Goal: Task Accomplishment & Management: Complete application form

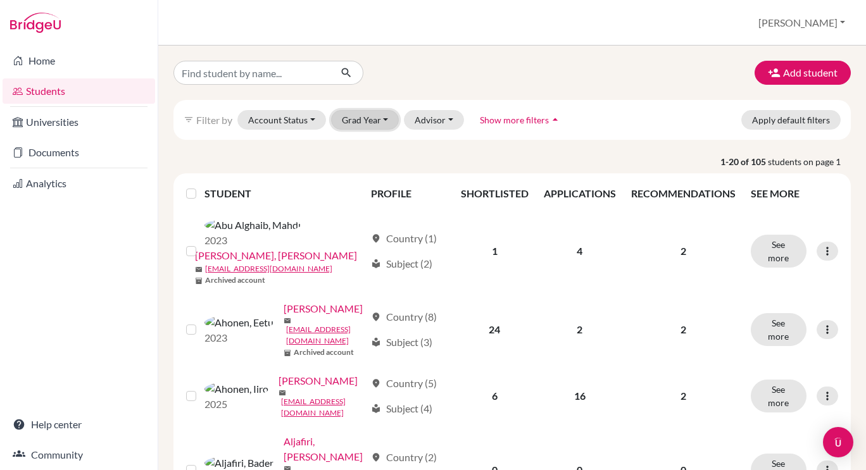
click at [372, 121] on button "Grad Year" at bounding box center [365, 120] width 68 height 20
click at [841, 437] on img "Open Intercom Messenger" at bounding box center [838, 442] width 16 height 16
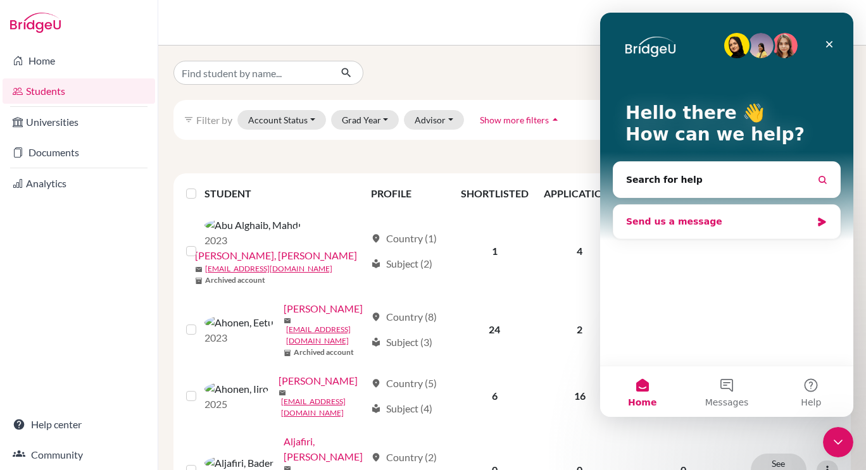
click at [732, 220] on div "Send us a message" at bounding box center [718, 221] width 185 height 13
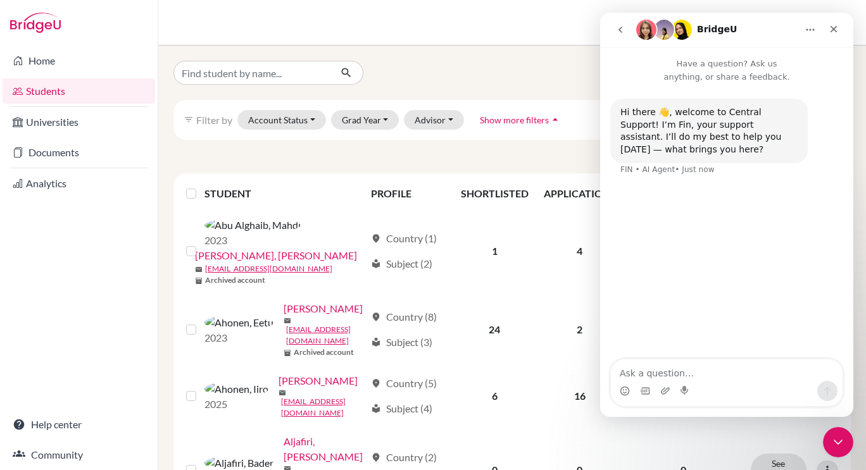
click at [642, 372] on textarea "Ask a question…" at bounding box center [727, 371] width 232 height 22
type textarea "2026 grad year"
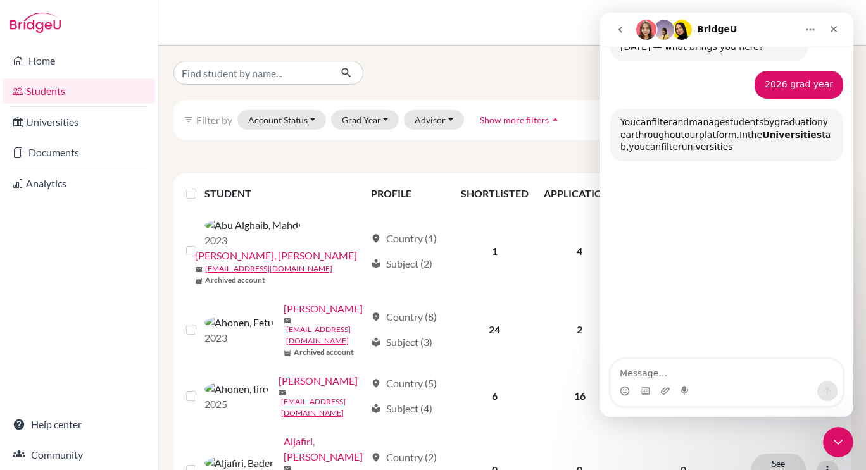
scroll to position [104, 0]
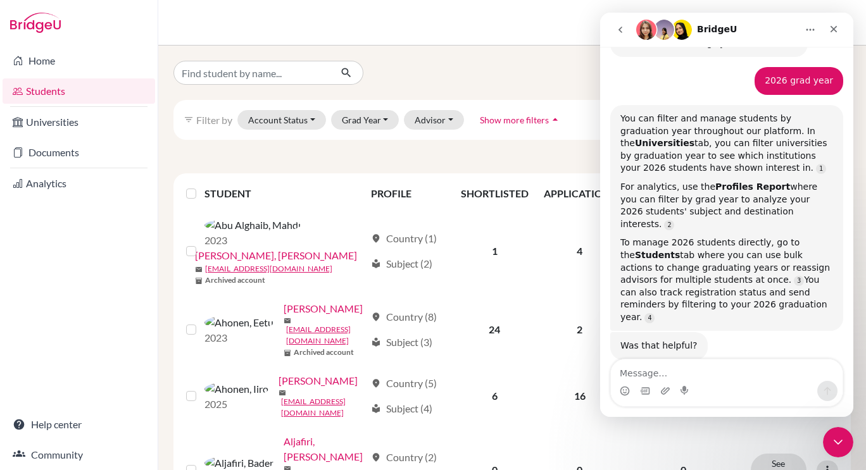
click at [63, 91] on link "Students" at bounding box center [79, 90] width 153 height 25
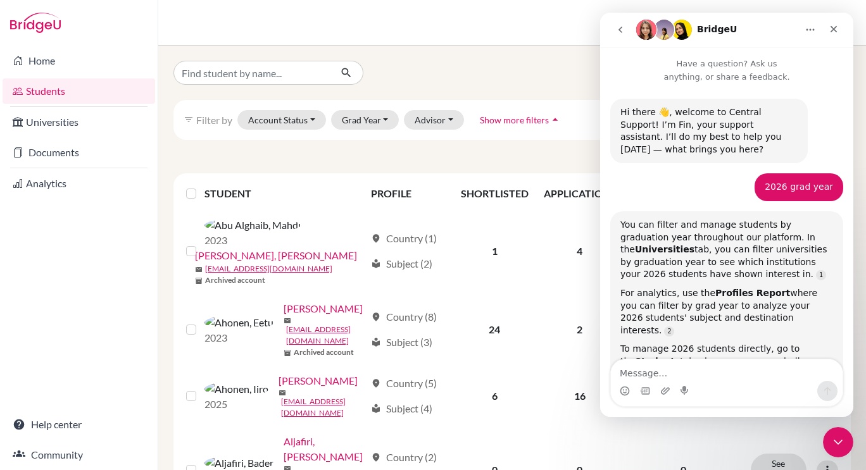
scroll to position [83, 0]
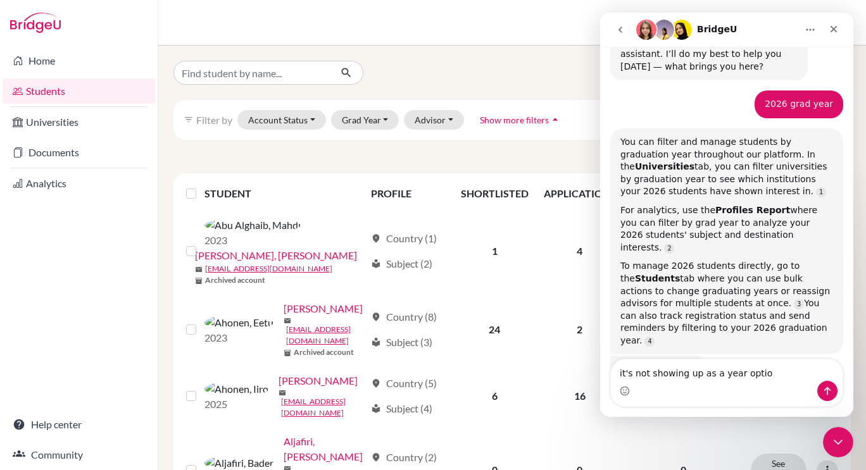
type textarea "it's not showing up as a year option"
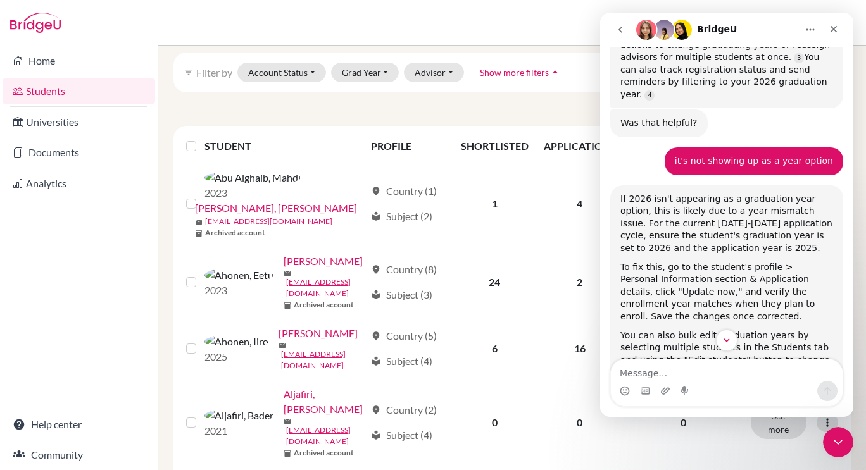
scroll to position [327, 0]
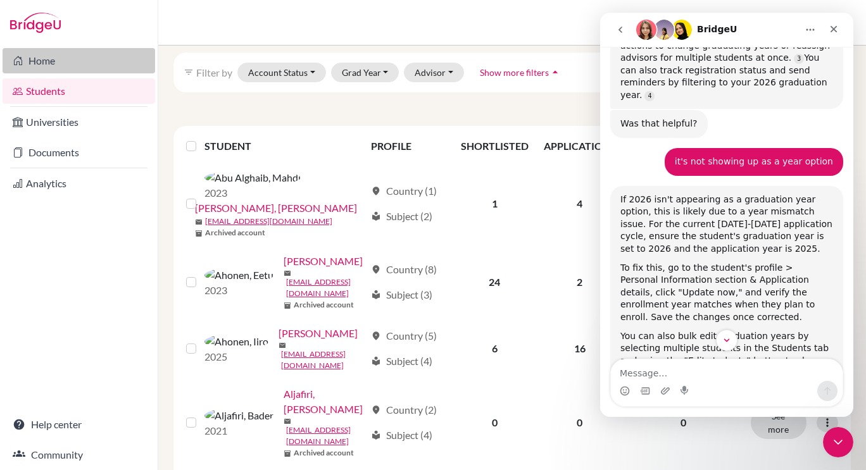
click at [39, 73] on link "Home" at bounding box center [79, 60] width 153 height 25
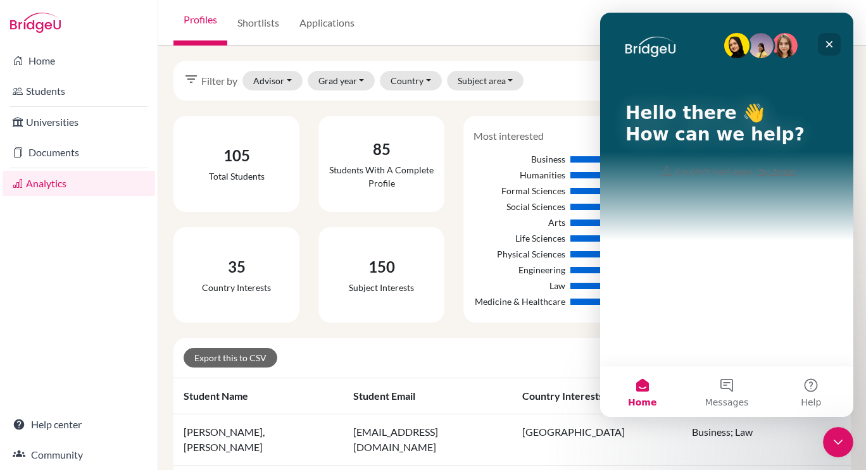
click at [830, 38] on div "Close" at bounding box center [829, 44] width 23 height 23
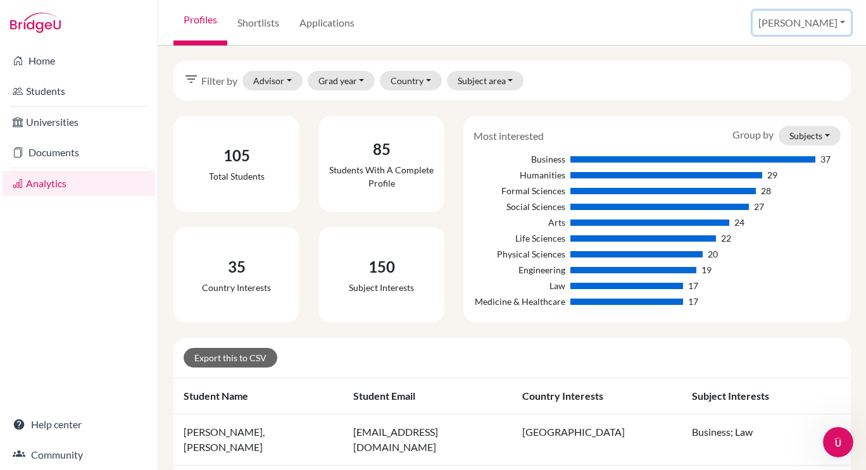
click at [835, 27] on button "[PERSON_NAME]" at bounding box center [802, 23] width 98 height 24
click at [797, 72] on link "School Settings" at bounding box center [747, 72] width 100 height 20
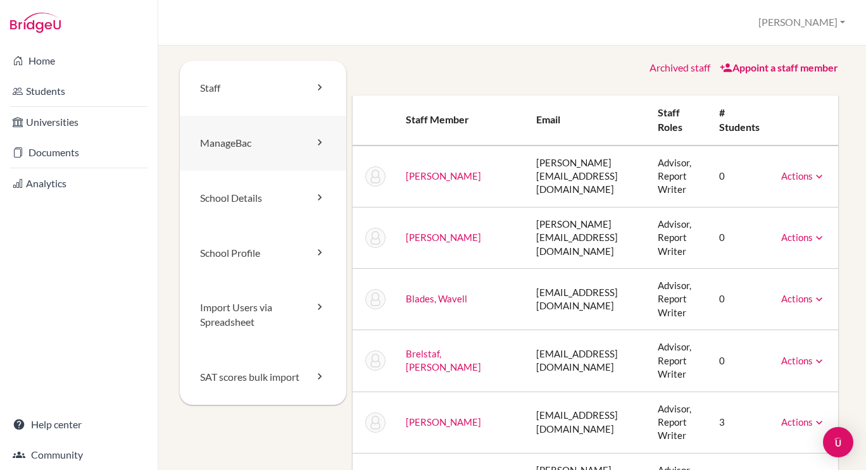
click at [288, 141] on link "ManageBac" at bounding box center [263, 143] width 166 height 55
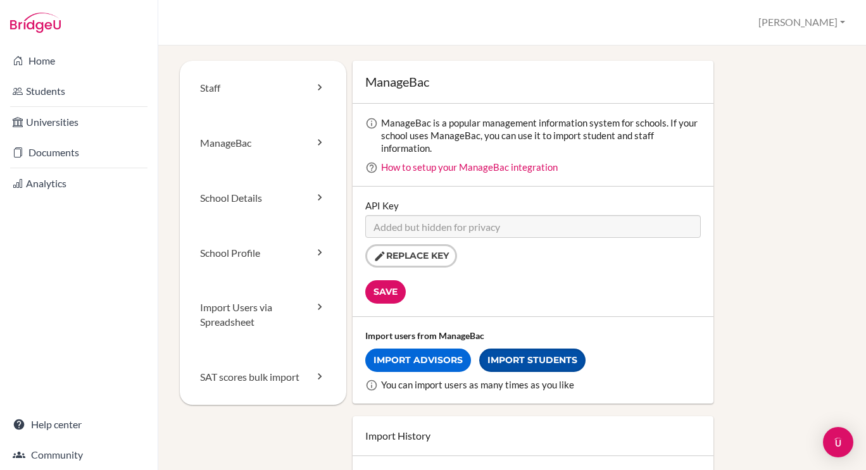
click at [540, 360] on link "Import Students" at bounding box center [532, 360] width 106 height 23
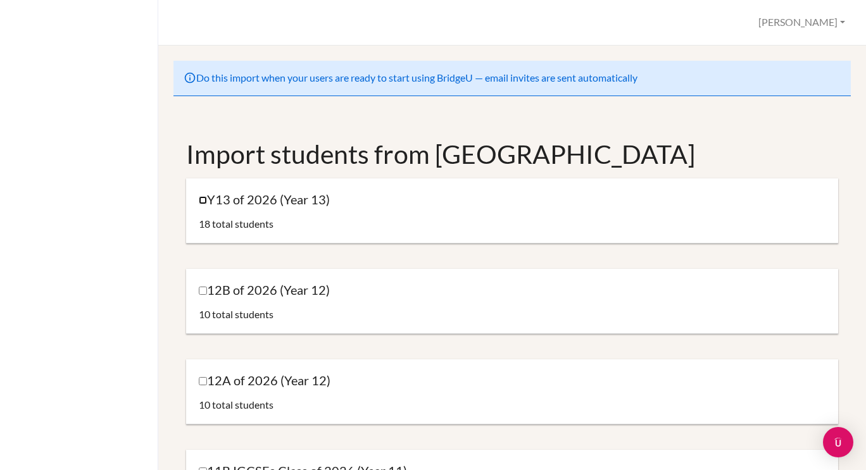
click at [204, 201] on input "Y13 of 2026 (Year 13)" at bounding box center [203, 200] width 8 height 8
checkbox input "true"
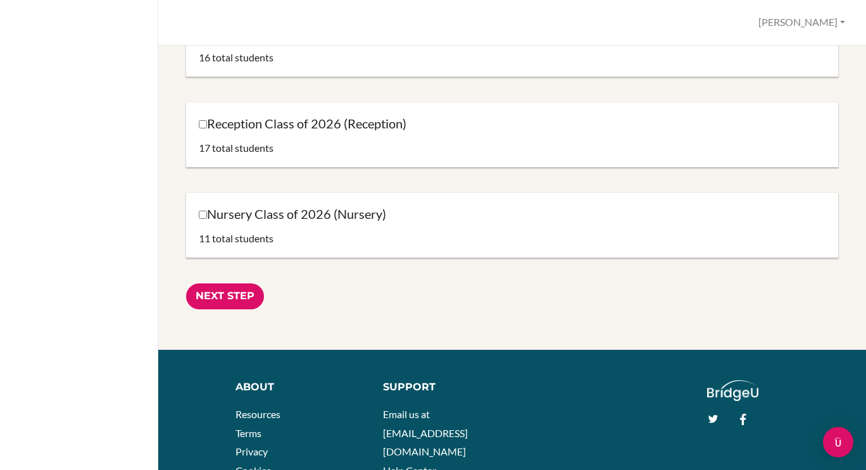
scroll to position [1791, 0]
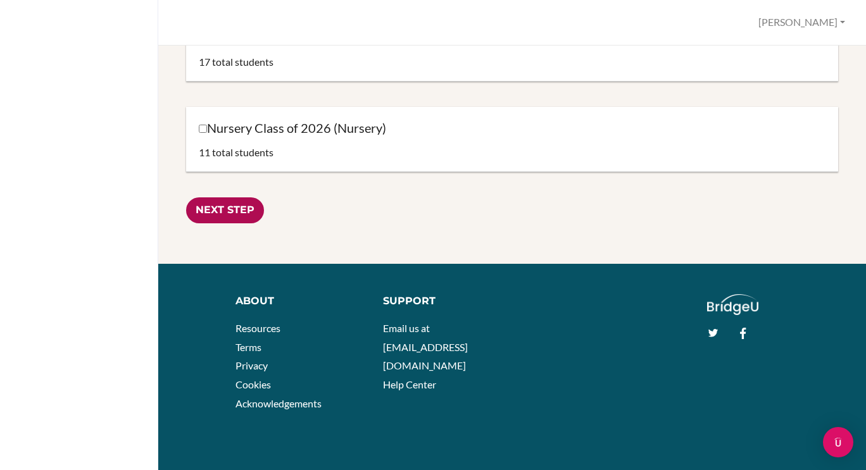
click at [235, 207] on input "Next Step" at bounding box center [225, 210] width 78 height 26
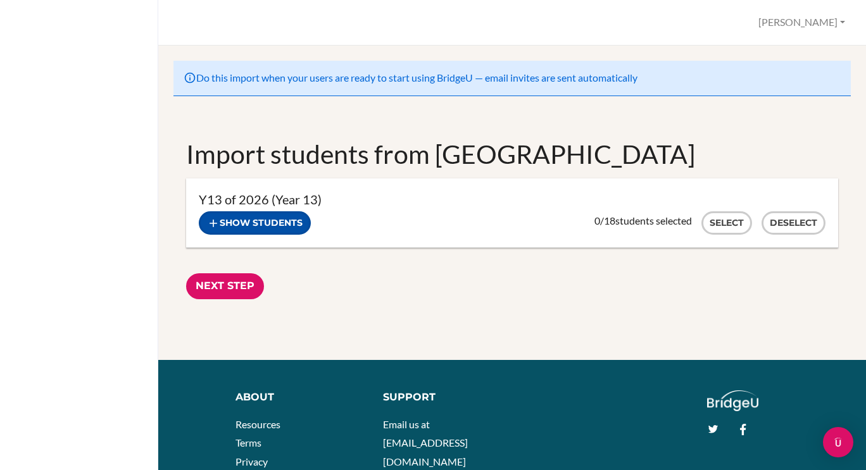
click at [287, 214] on button "Show students" at bounding box center [255, 222] width 112 height 23
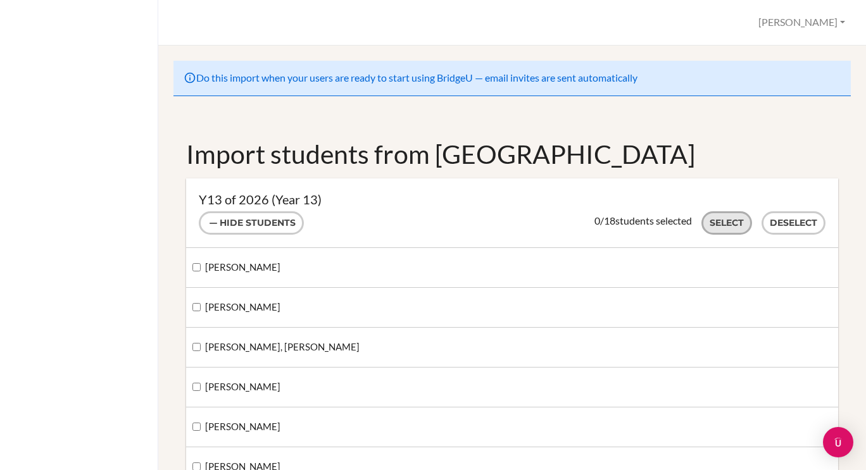
click at [708, 218] on button "Select" at bounding box center [726, 222] width 51 height 23
checkbox input "true"
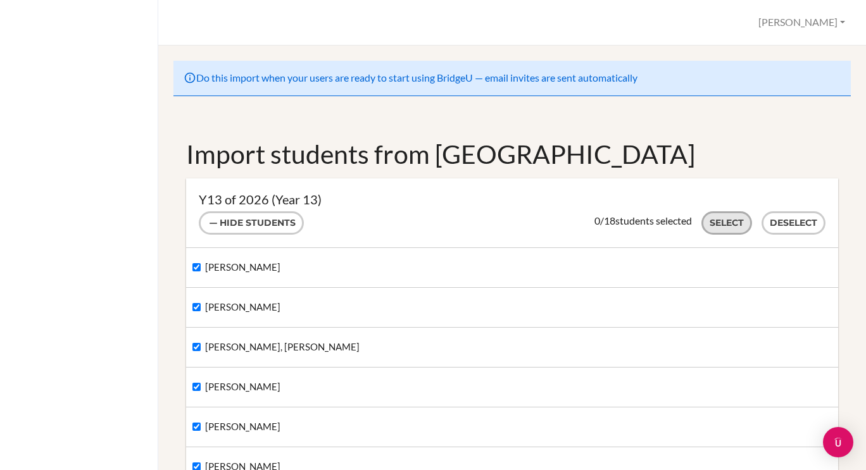
checkbox input "true"
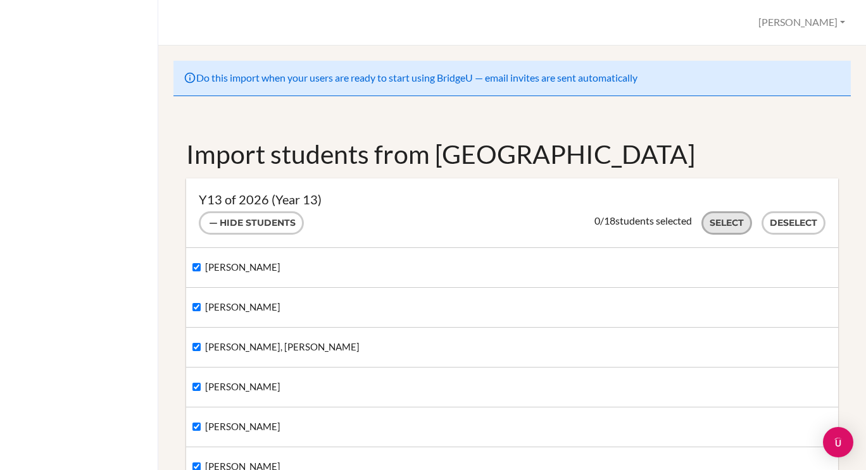
checkbox input "true"
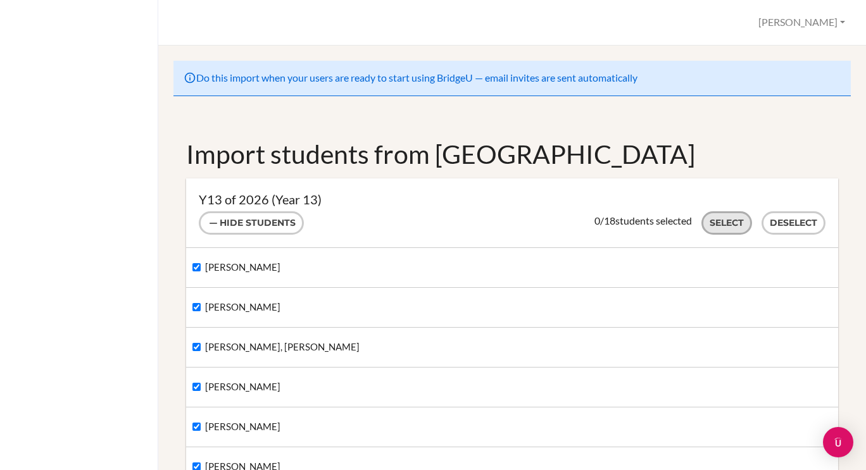
checkbox input "true"
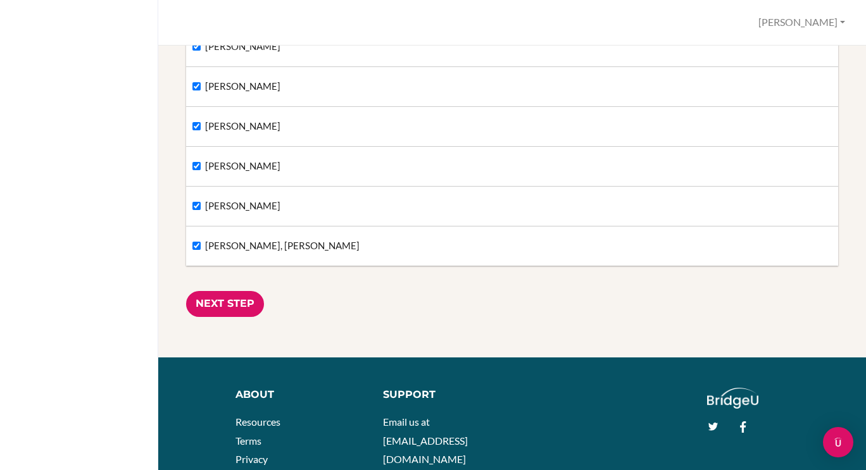
scroll to position [794, 0]
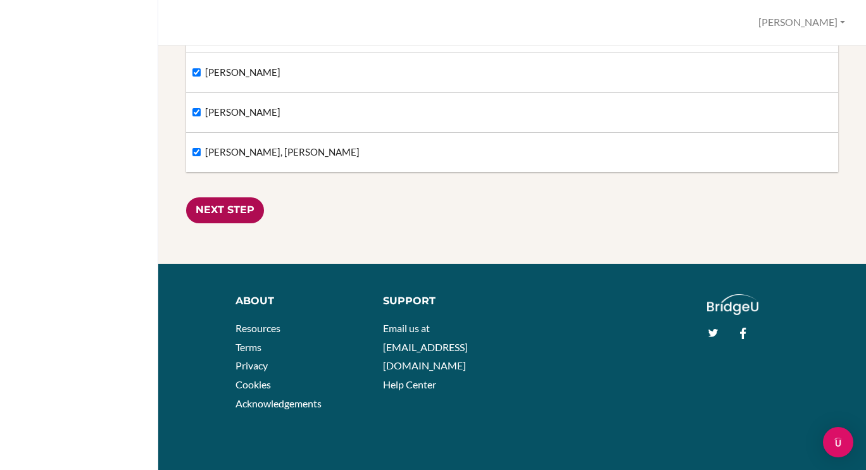
click at [243, 199] on input "Next Step" at bounding box center [225, 210] width 78 height 26
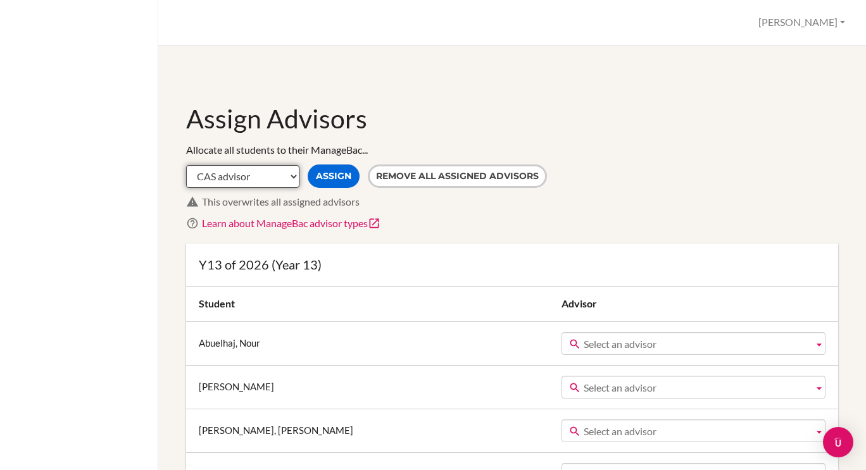
click at [270, 176] on select "CAS advisor EE advisor Homeroom advisor TOK advisor" at bounding box center [242, 176] width 113 height 23
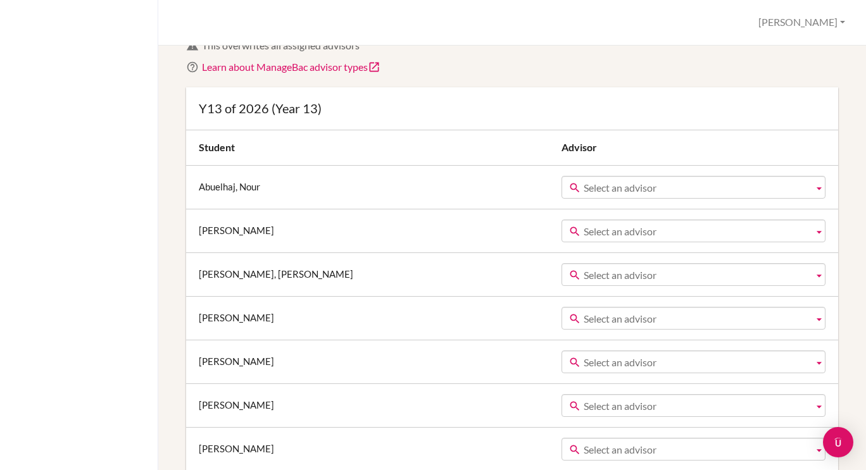
scroll to position [156, 0]
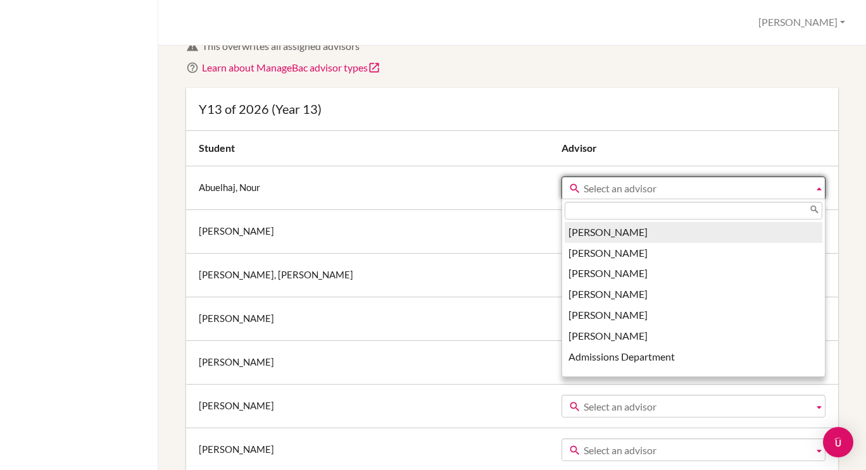
click at [627, 193] on span "Select an advisor" at bounding box center [696, 188] width 225 height 23
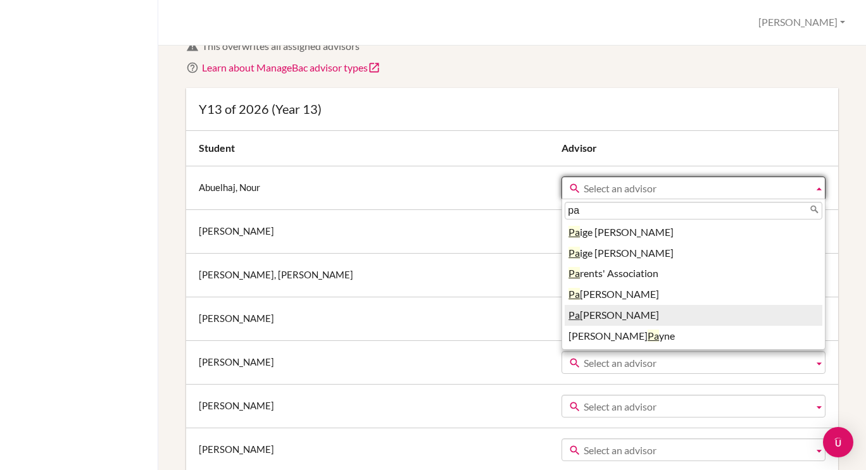
scroll to position [0, 0]
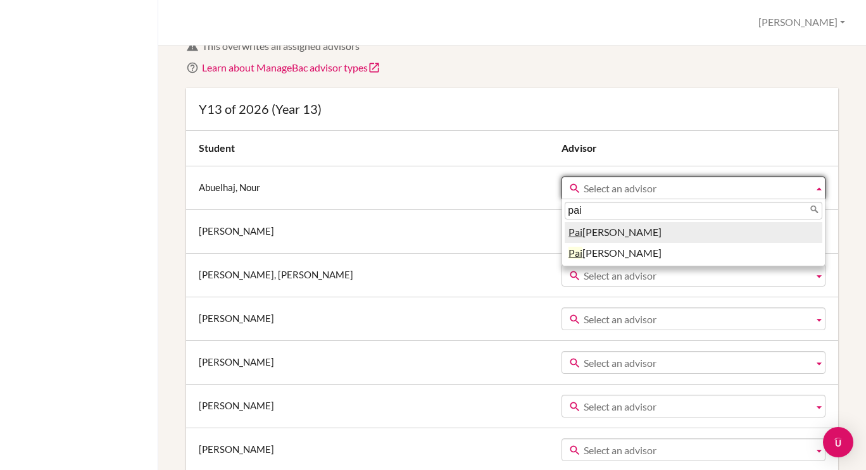
type input "pai"
click at [605, 238] on li "Pai ge Weiss" at bounding box center [694, 232] width 258 height 21
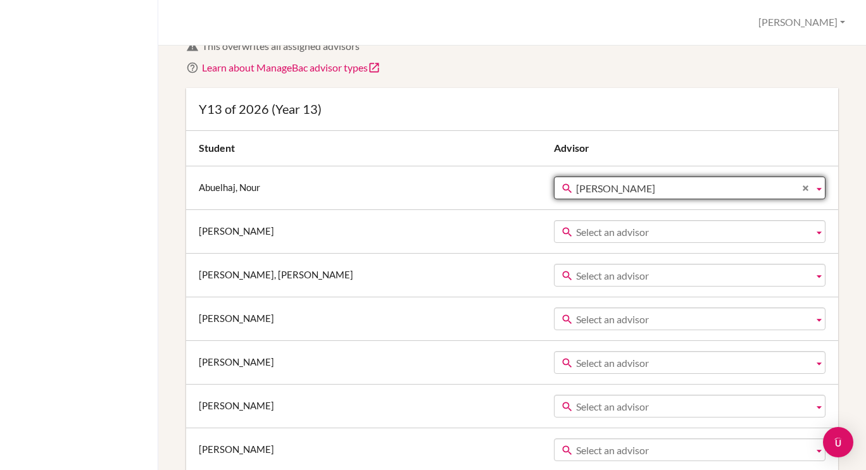
click at [605, 238] on span "Select an advisor" at bounding box center [692, 232] width 232 height 23
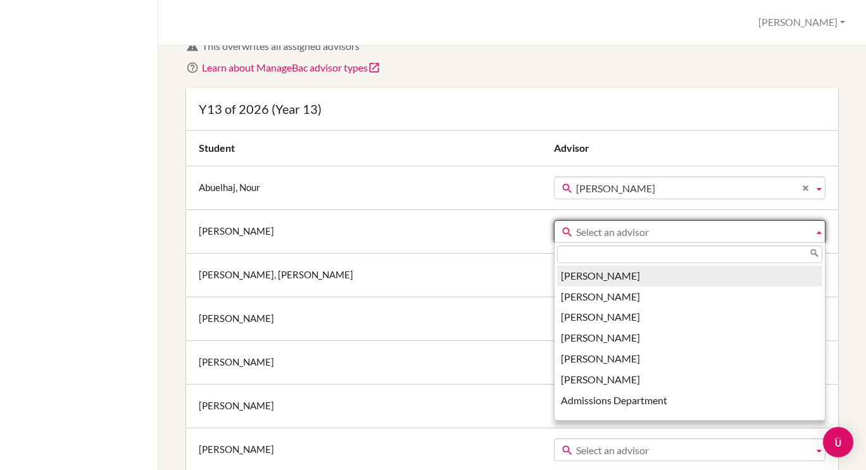
type input "a"
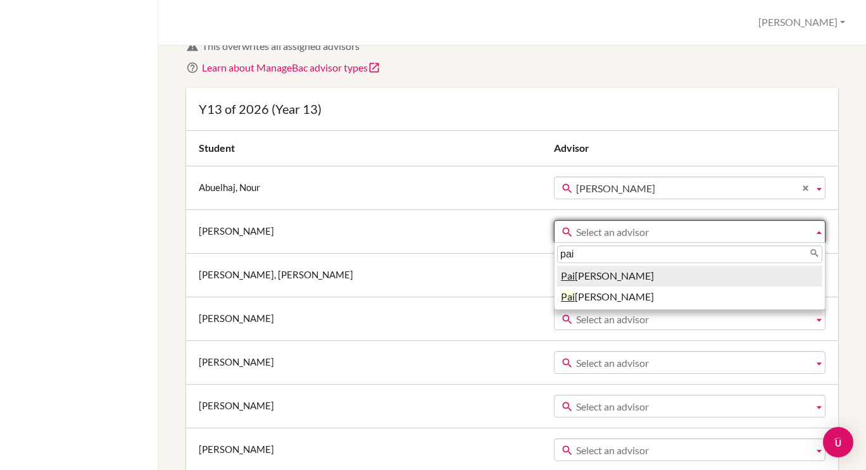
type input "pai"
click at [572, 278] on li "Pai ge Weiss" at bounding box center [689, 276] width 265 height 21
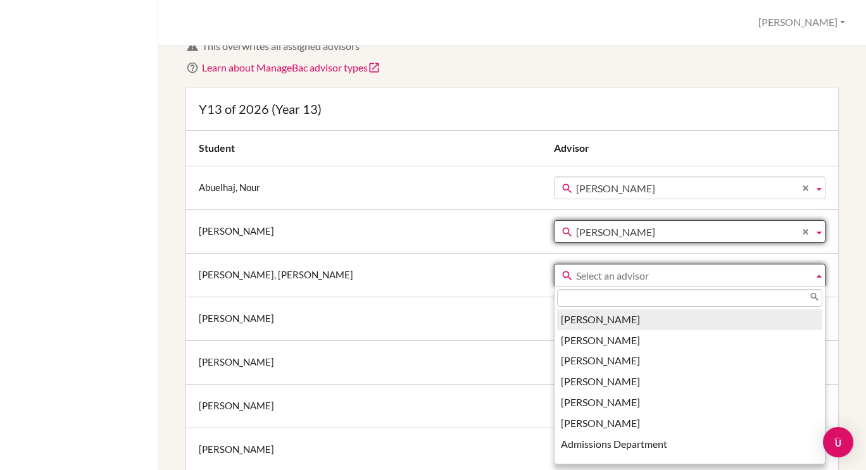
click at [576, 280] on span "Select an advisor" at bounding box center [692, 276] width 232 height 23
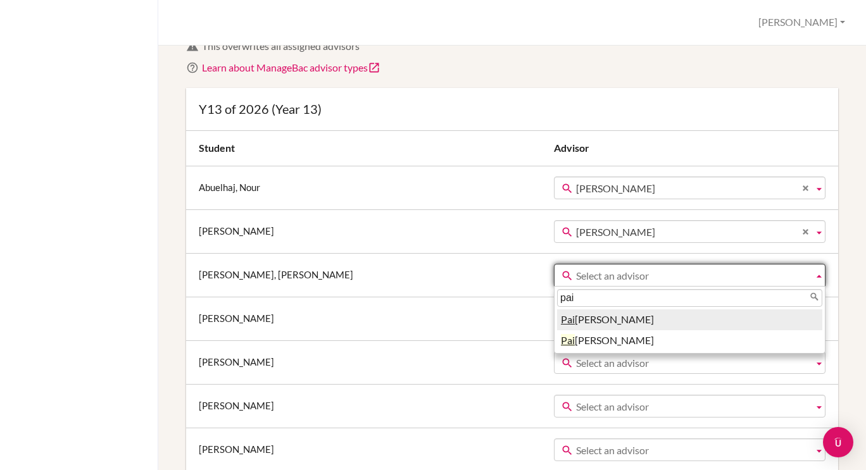
type input "pai"
click at [568, 316] on li "Pai ge Weiss" at bounding box center [689, 320] width 265 height 21
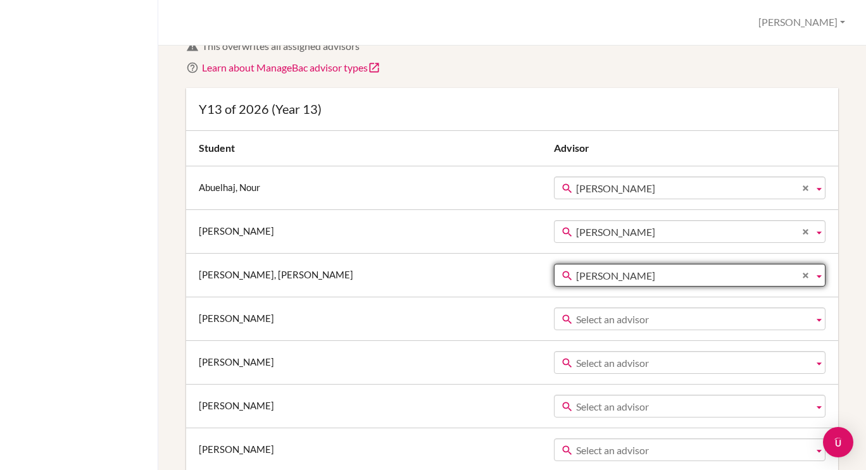
scroll to position [269, 0]
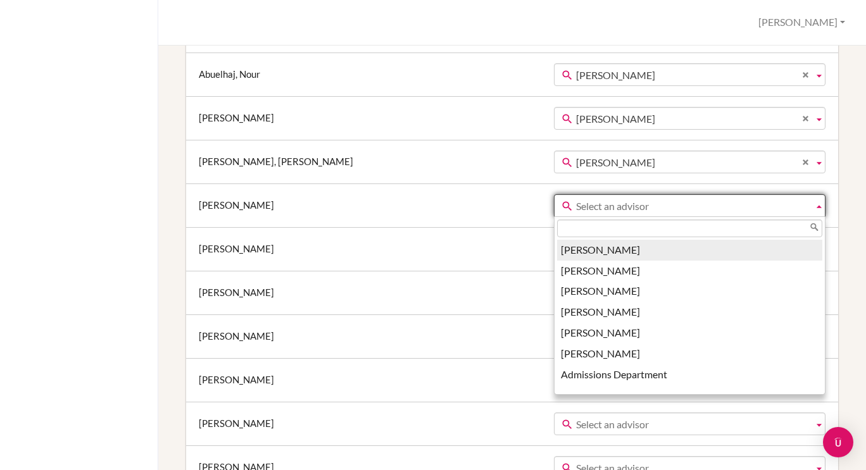
click at [584, 202] on span "Select an advisor" at bounding box center [692, 206] width 232 height 23
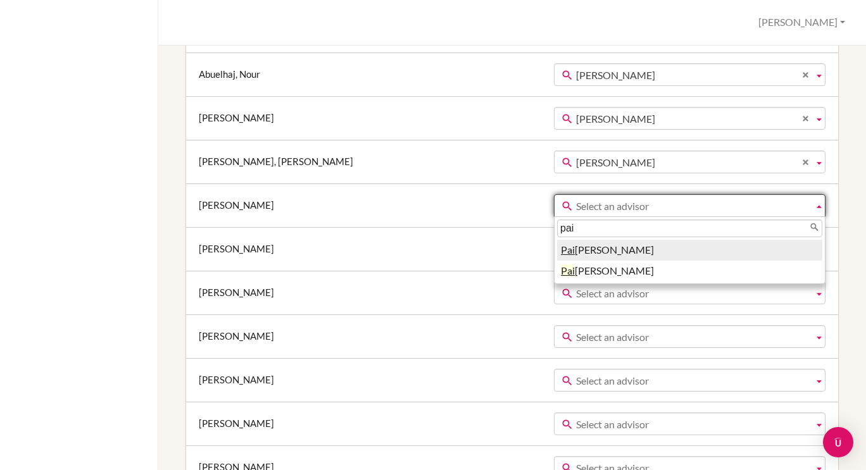
type input "pai"
click at [565, 258] on li "Pai ge Weiss" at bounding box center [689, 250] width 265 height 21
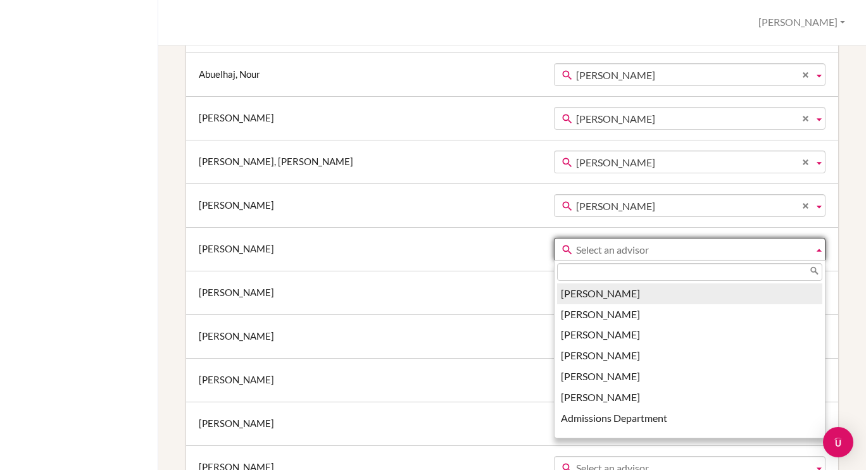
click at [576, 250] on span "Select an advisor" at bounding box center [692, 250] width 232 height 23
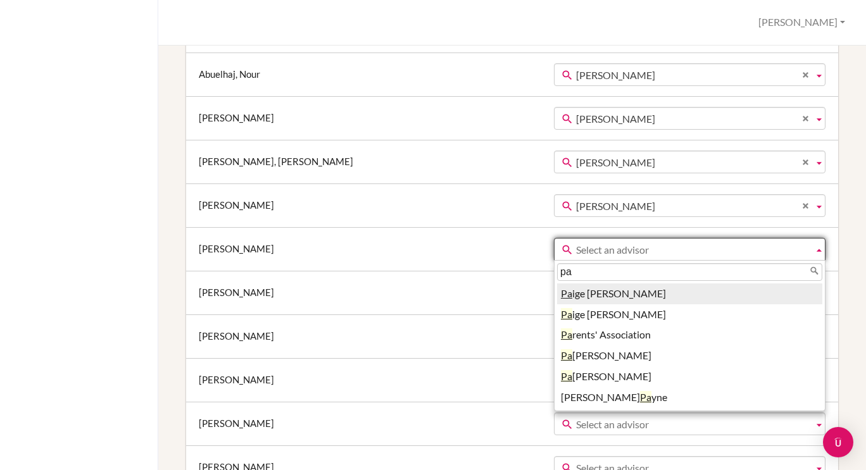
type input "pa"
click at [560, 287] on li "Pa ige Weiss" at bounding box center [689, 294] width 265 height 21
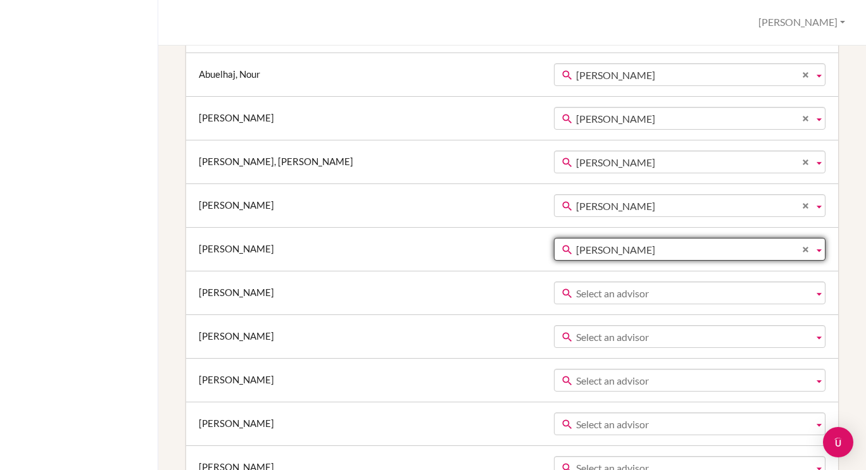
click at [576, 293] on span "Select an advisor" at bounding box center [692, 293] width 232 height 23
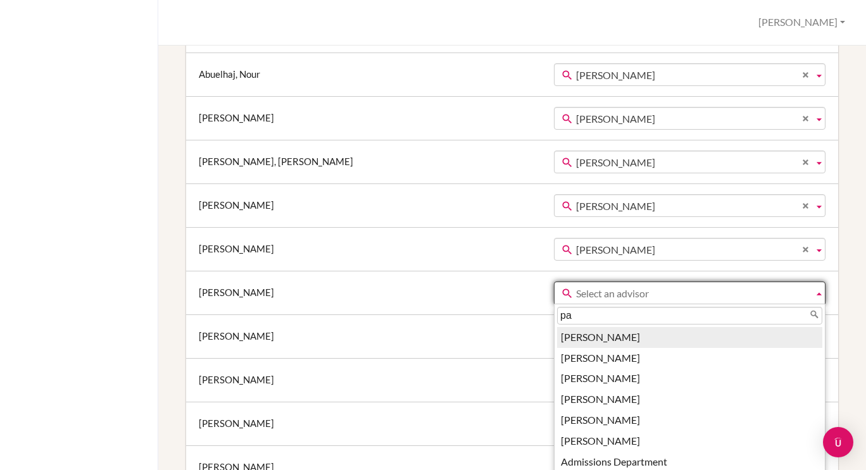
type input "pai"
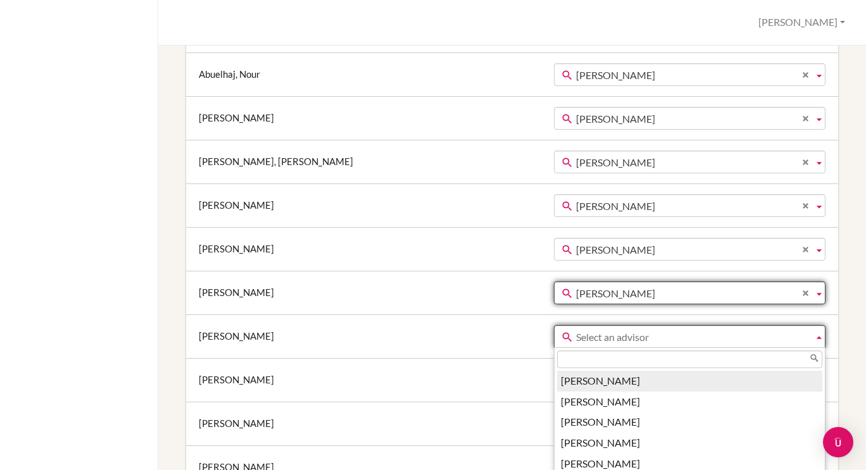
click at [576, 331] on span "Select an advisor" at bounding box center [692, 337] width 232 height 23
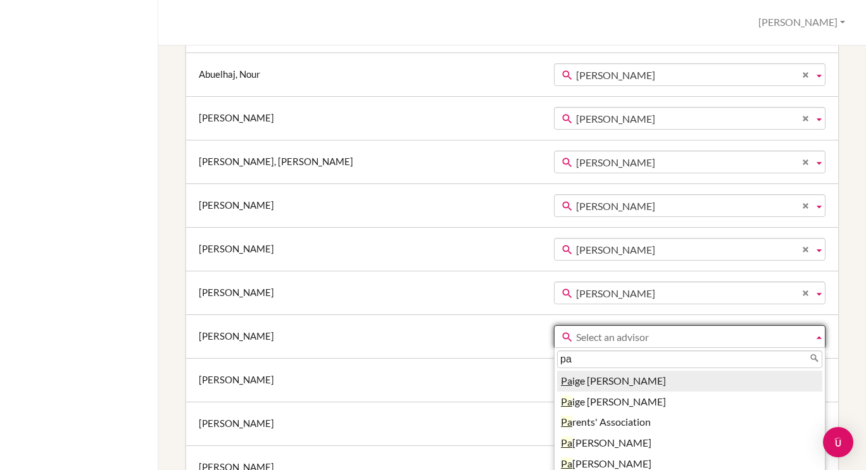
type input "pai"
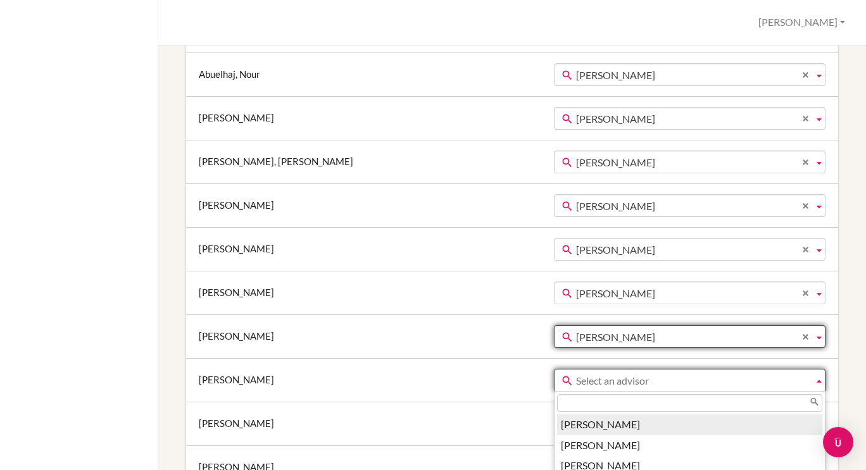
click at [576, 377] on span "Select an advisor" at bounding box center [692, 381] width 232 height 23
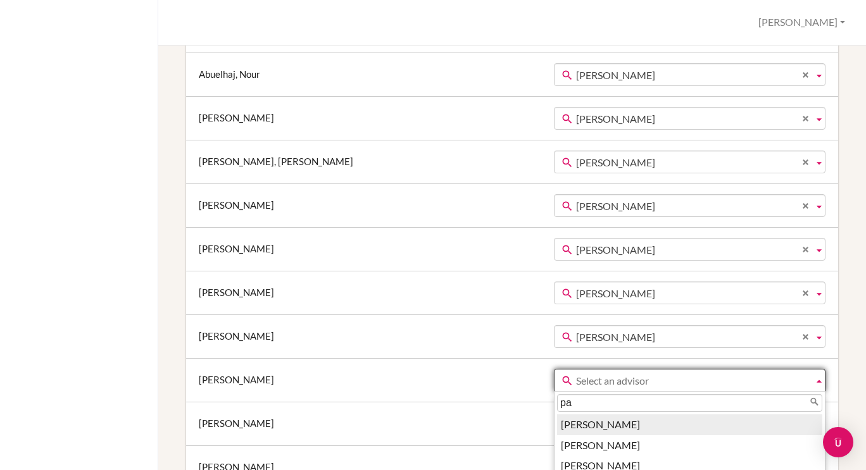
type input "pai"
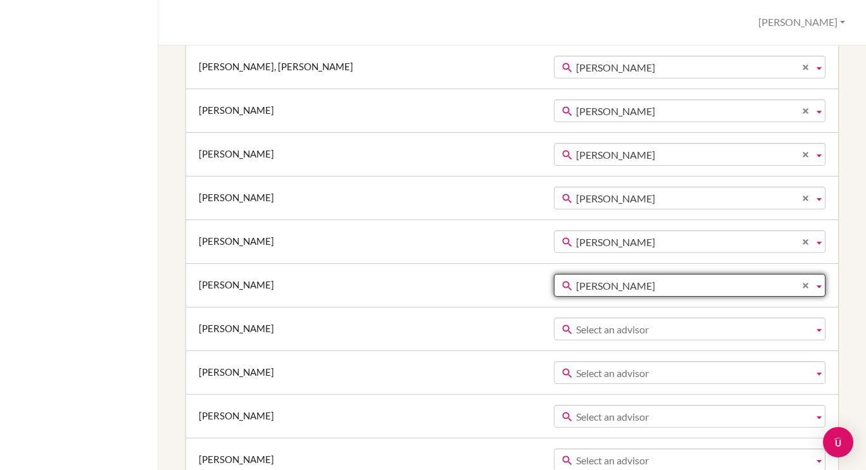
scroll to position [375, 0]
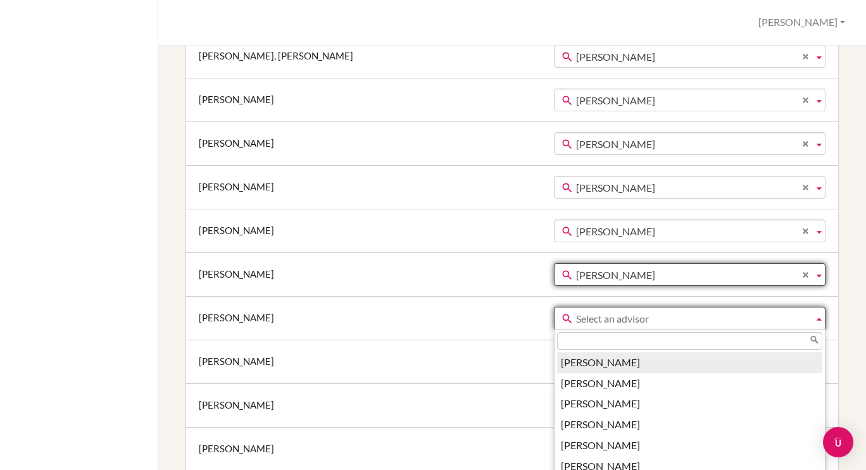
click at [576, 313] on span "Select an advisor" at bounding box center [692, 319] width 232 height 23
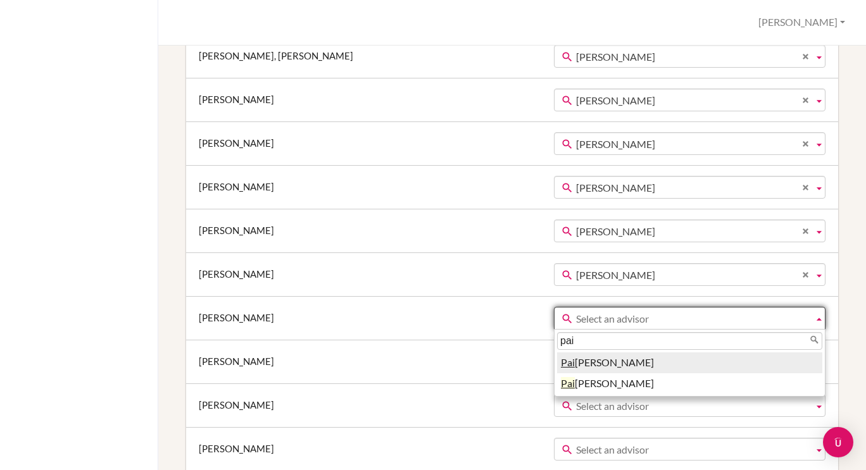
type input "pai"
click at [561, 365] on li "Pai ge Weiss" at bounding box center [689, 363] width 265 height 21
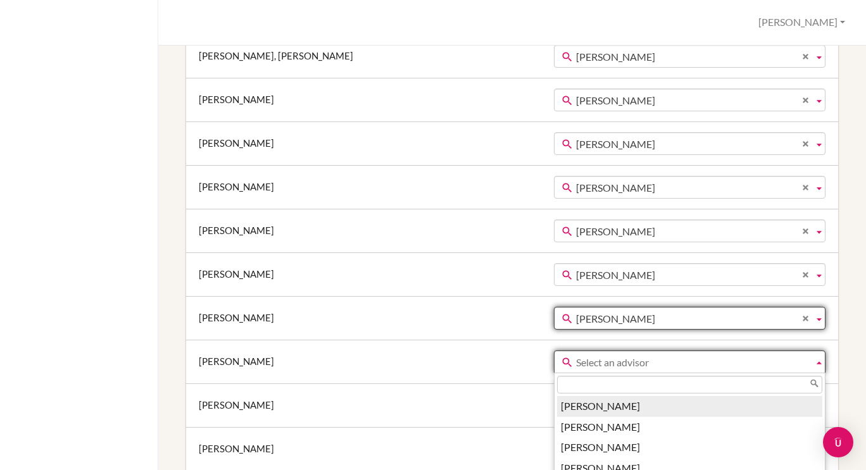
click at [576, 367] on span "Select an advisor" at bounding box center [692, 362] width 232 height 23
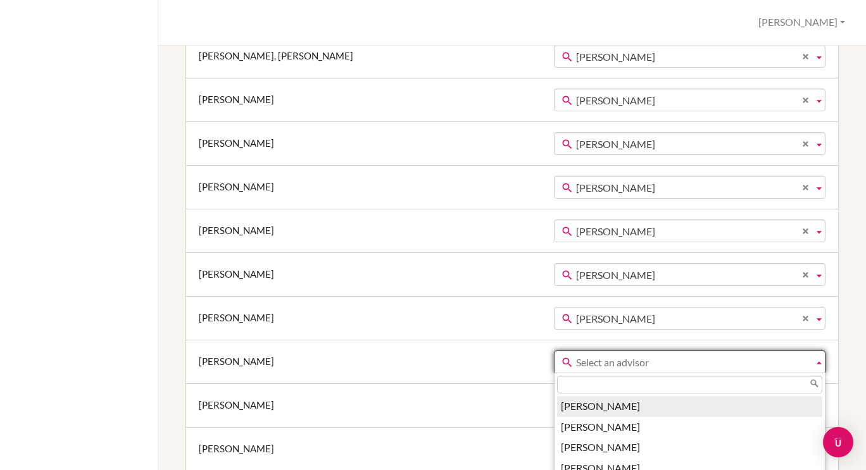
type input "a"
type input "pai"
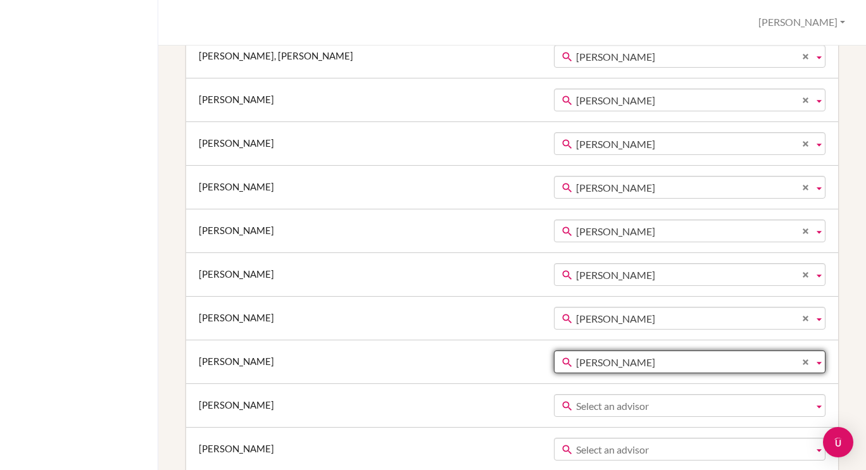
click at [576, 399] on span "Select an advisor" at bounding box center [692, 406] width 232 height 23
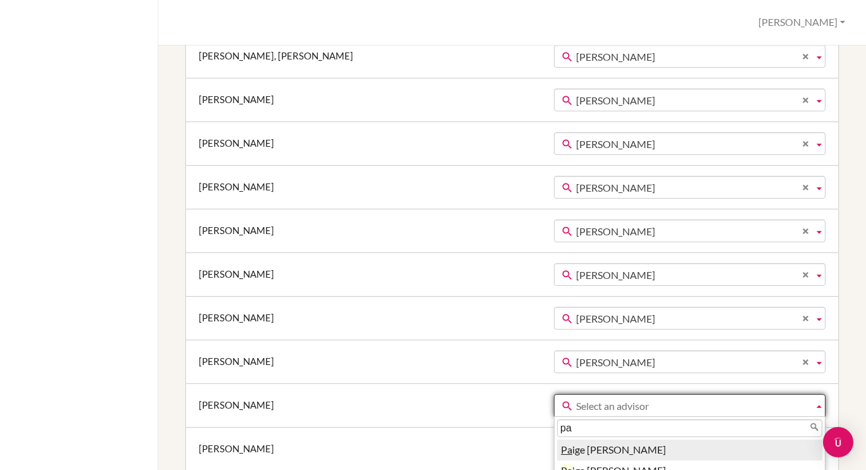
type input "pa"
click at [574, 449] on li "Pa ige Weiss" at bounding box center [689, 450] width 265 height 21
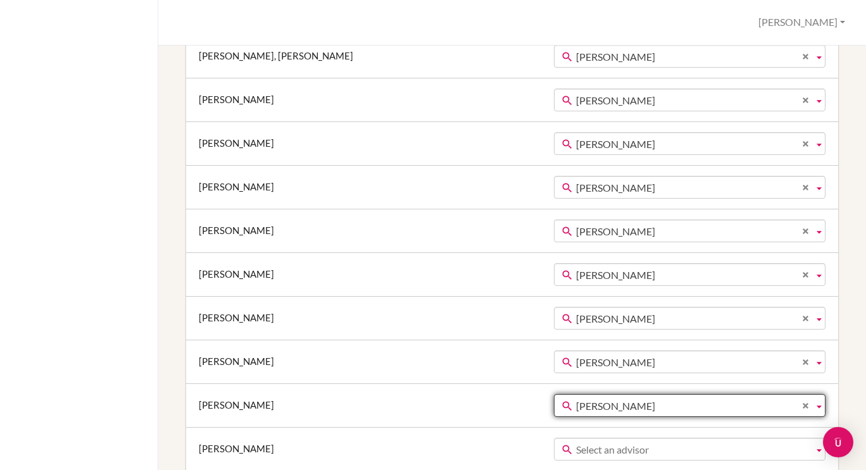
scroll to position [533, 0]
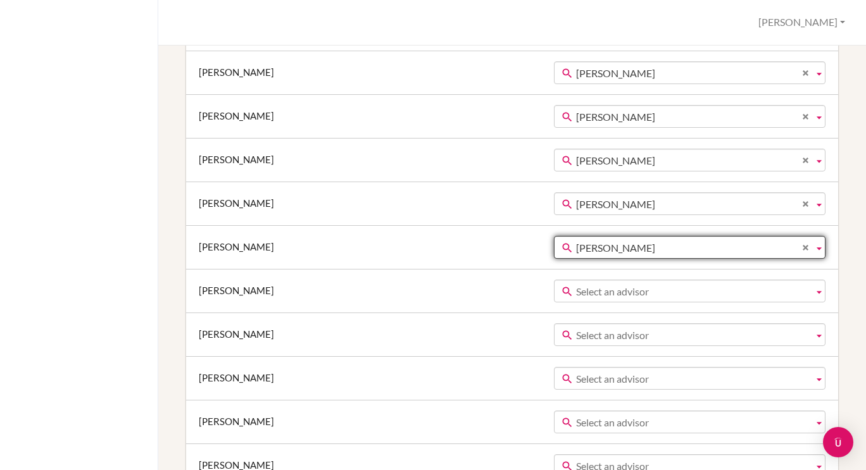
click at [576, 299] on span "Select an advisor" at bounding box center [692, 291] width 232 height 23
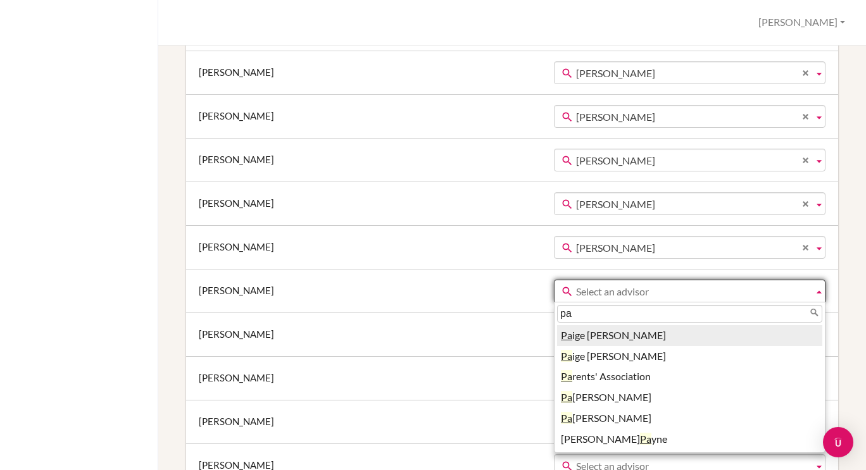
type input "pai"
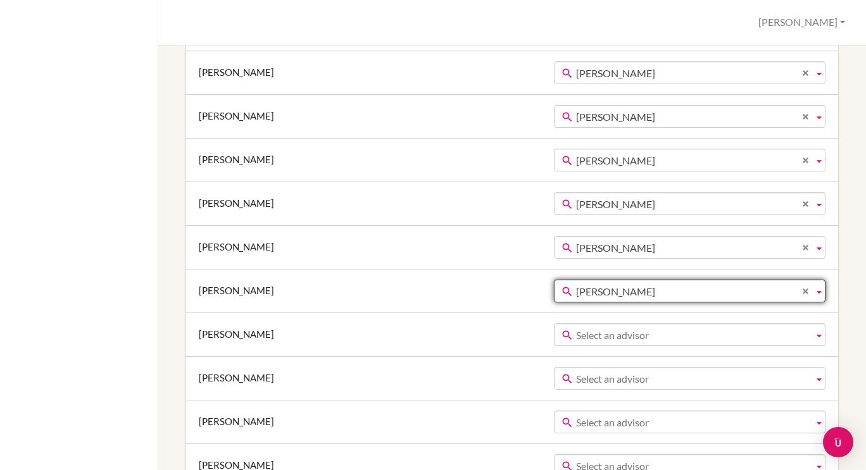
click at [576, 328] on span "Select an advisor" at bounding box center [692, 335] width 232 height 23
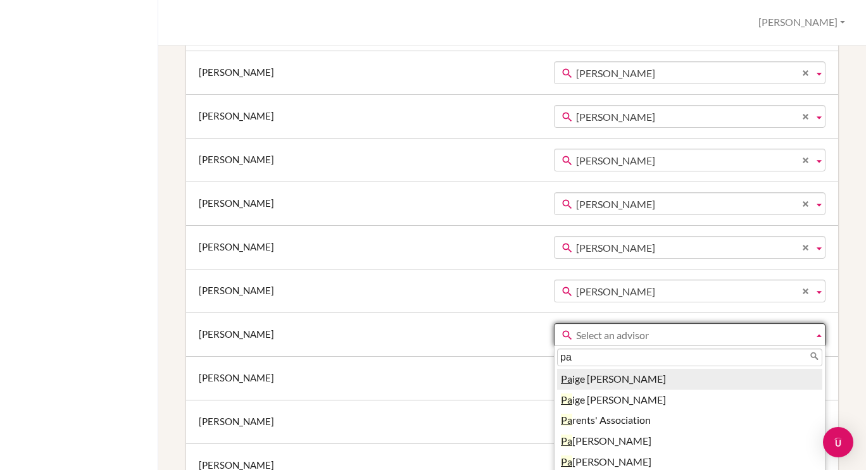
type input "pai"
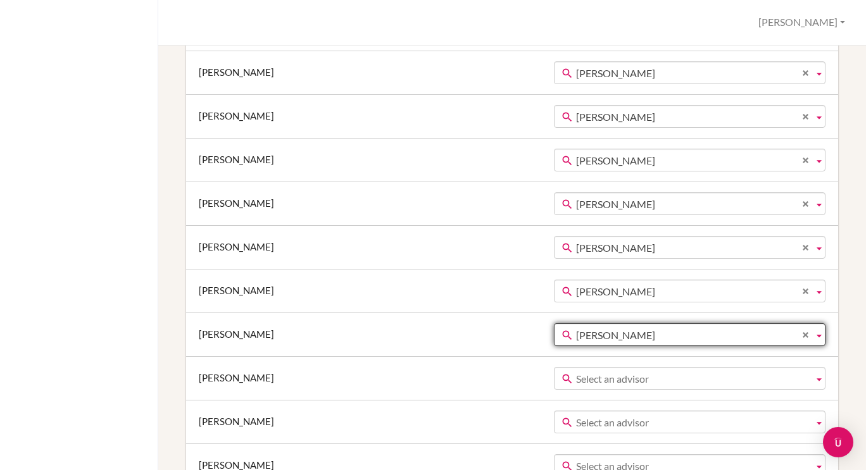
click at [576, 377] on span "Select an advisor" at bounding box center [692, 379] width 232 height 23
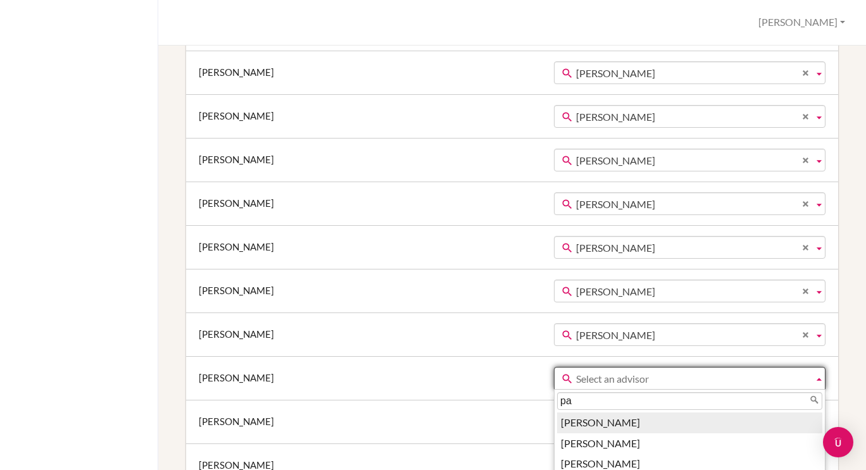
type input "pai"
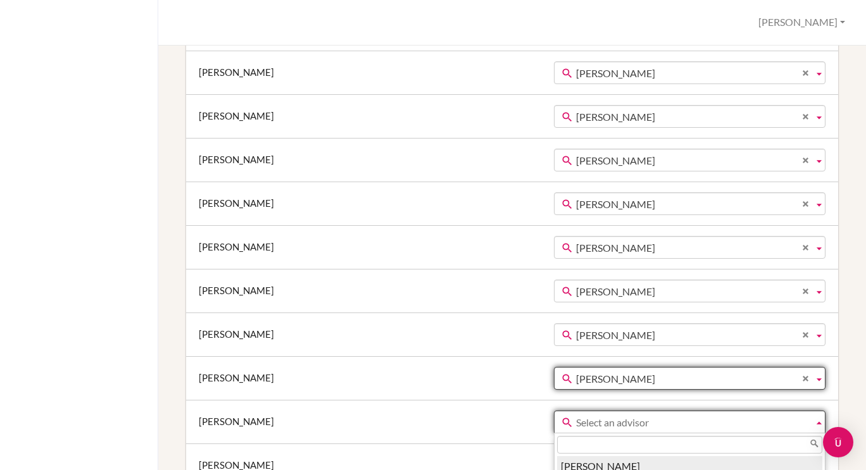
click at [576, 420] on span "Select an advisor" at bounding box center [692, 422] width 232 height 23
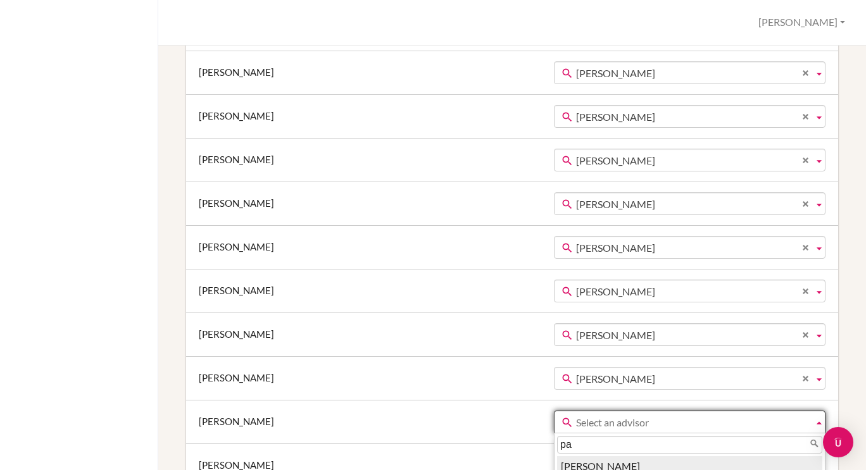
type input "pai"
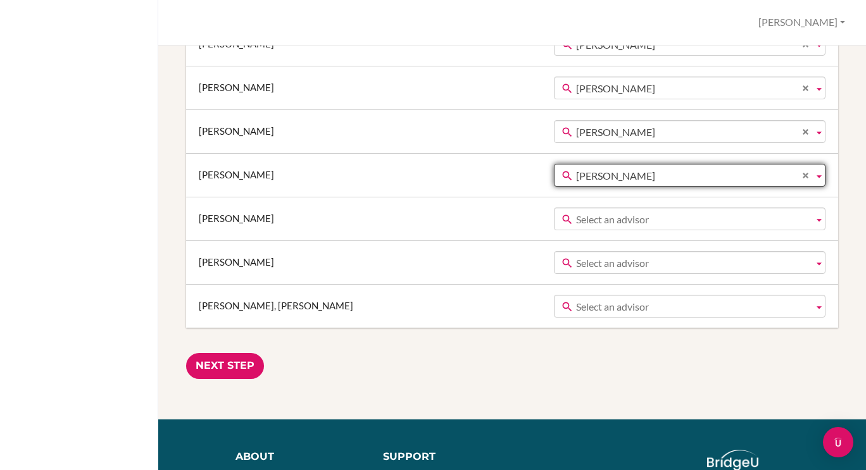
scroll to position [780, 0]
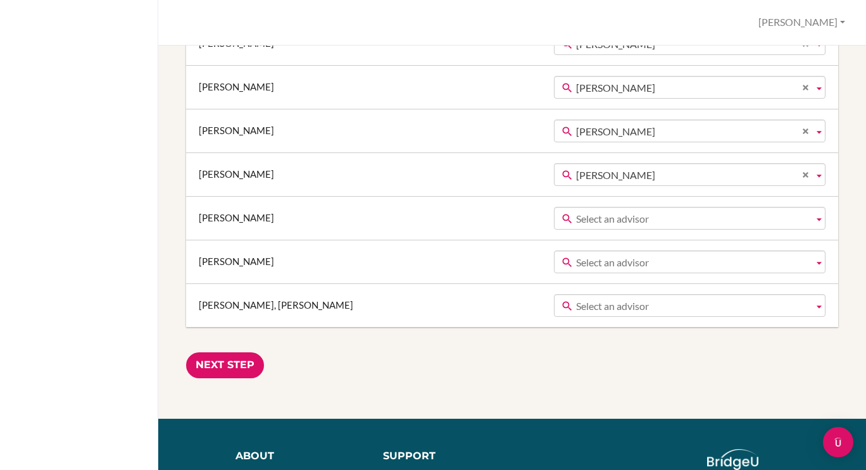
click at [590, 199] on td "AJ Nguyen Aaron Irwin Aaron Lewis Abigail Greystoke Adam Bernard Adam Bernard A…" at bounding box center [694, 218] width 287 height 44
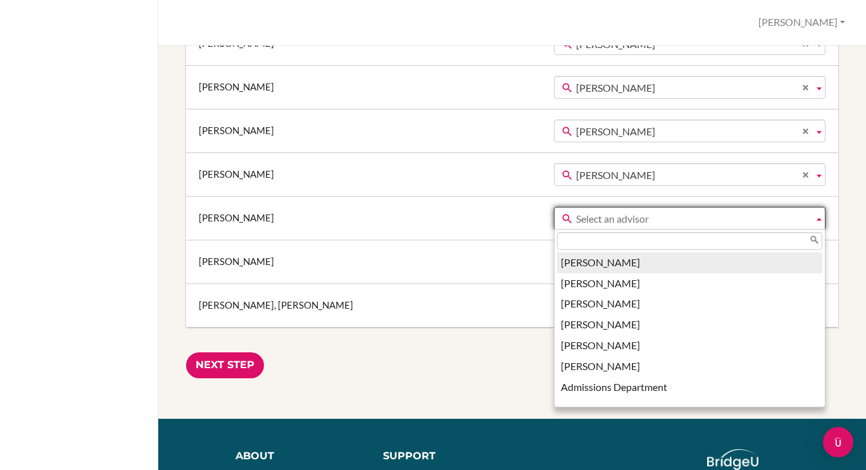
click at [590, 208] on span "Select an advisor" at bounding box center [692, 219] width 232 height 23
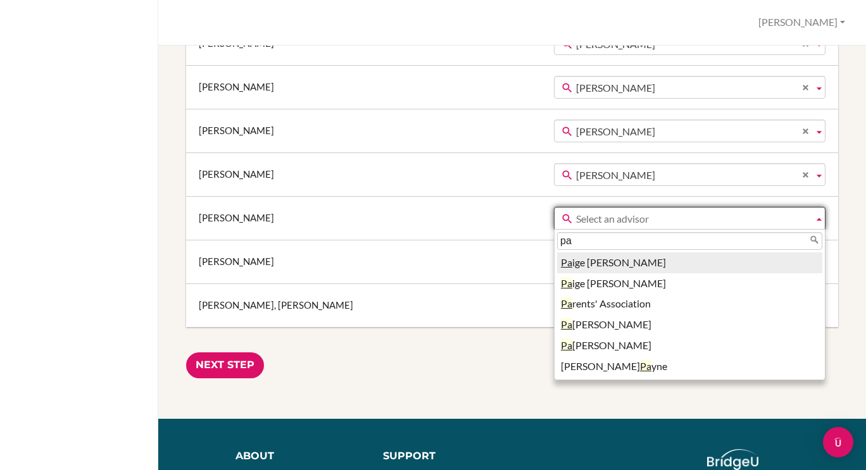
type input "pai"
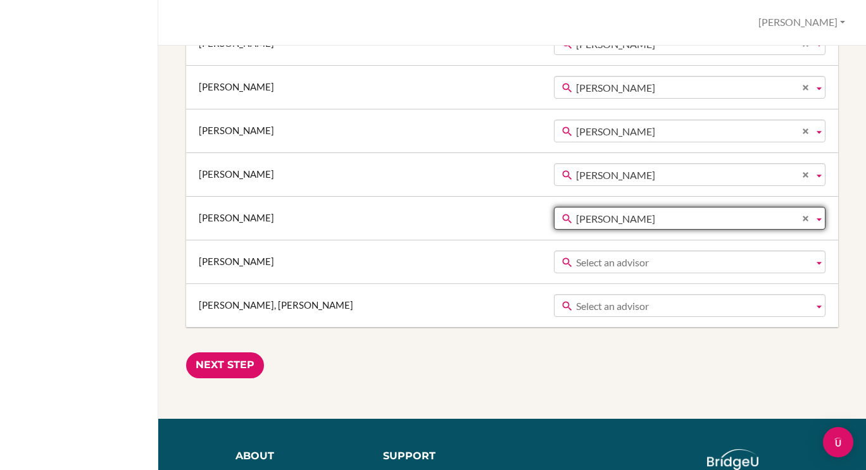
click at [582, 264] on span "Select an advisor" at bounding box center [692, 262] width 232 height 23
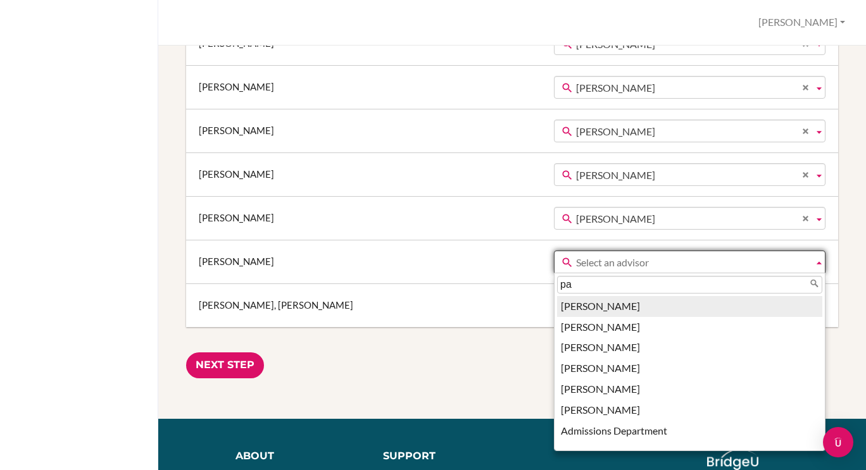
type input "pai"
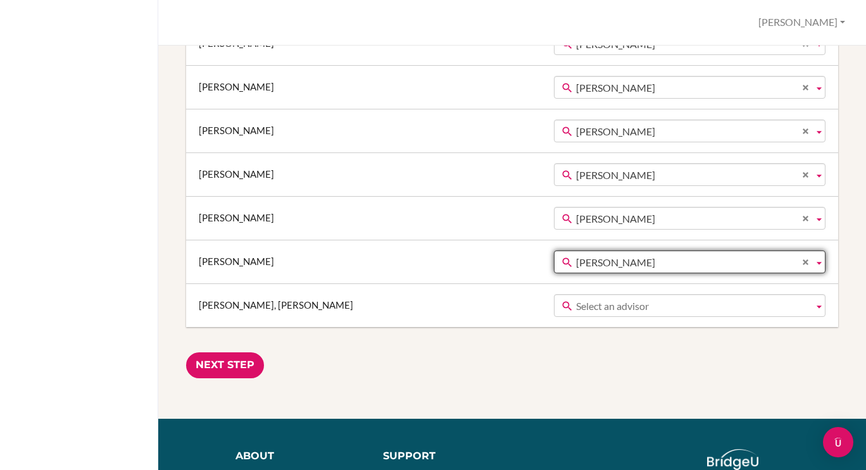
click at [580, 299] on span "Select an advisor" at bounding box center [692, 306] width 232 height 23
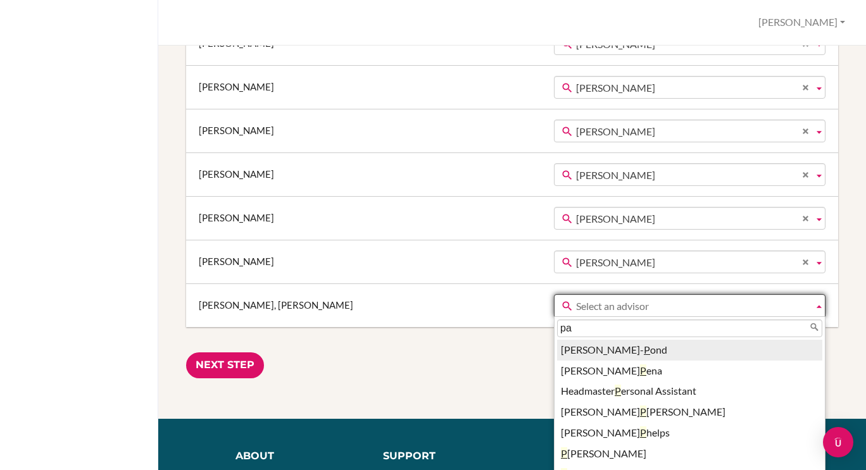
type input "pai"
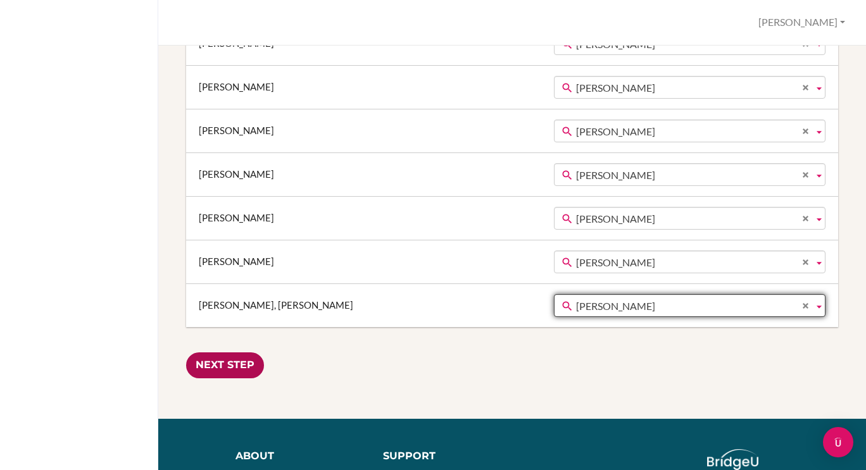
click at [243, 364] on input "Next Step" at bounding box center [225, 366] width 78 height 26
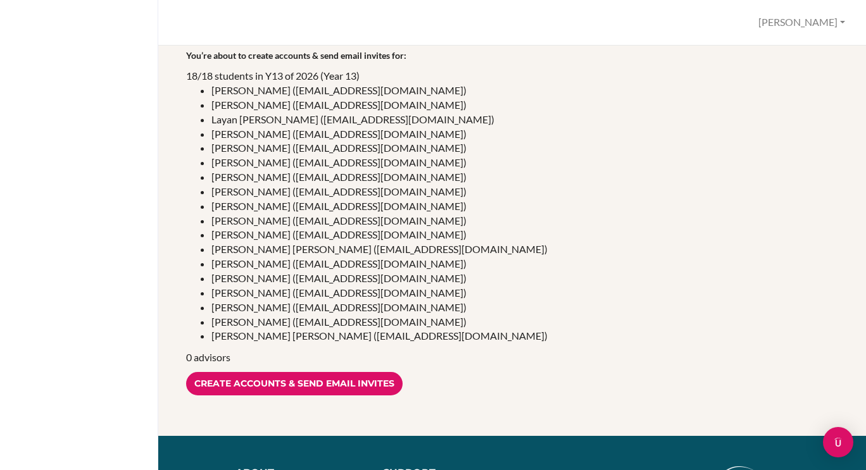
scroll to position [132, 0]
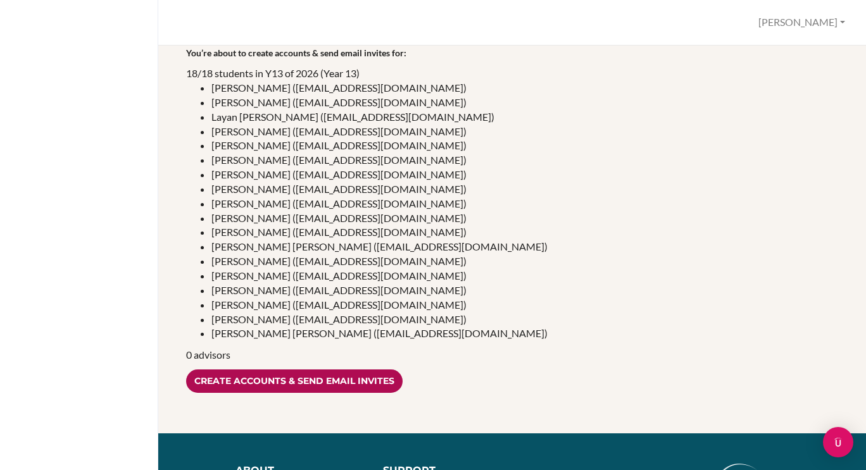
click at [318, 390] on input "Create accounts & send email invites" at bounding box center [294, 381] width 216 height 23
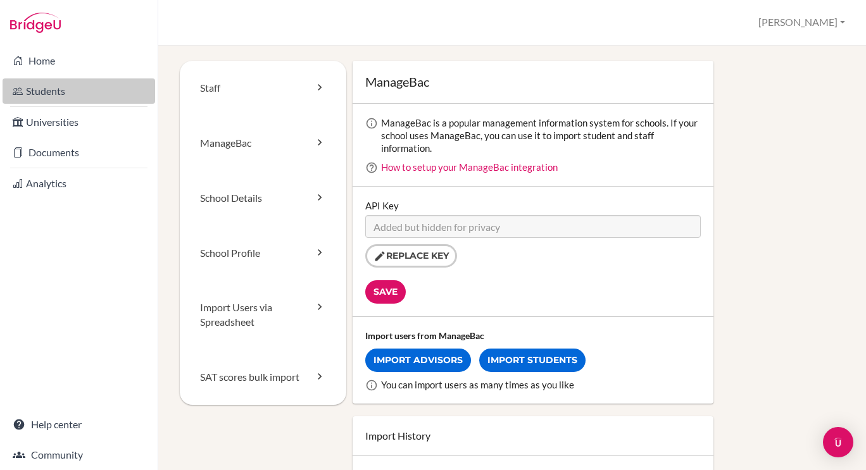
click at [64, 99] on link "Students" at bounding box center [79, 90] width 153 height 25
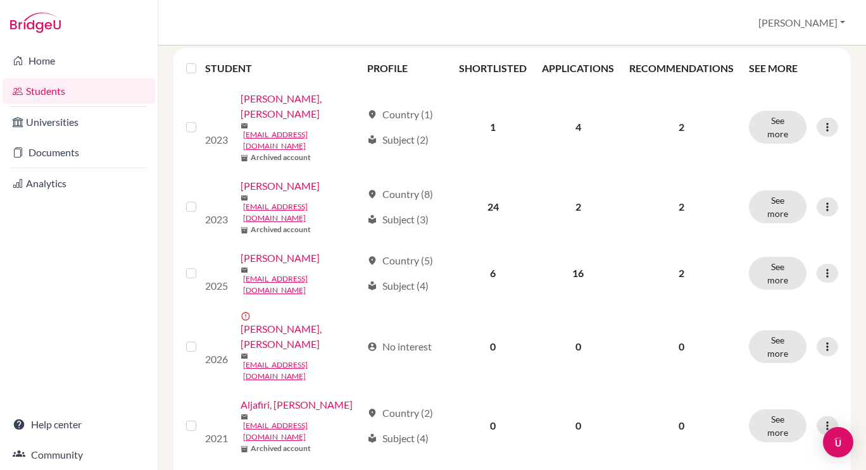
scroll to position [147, 0]
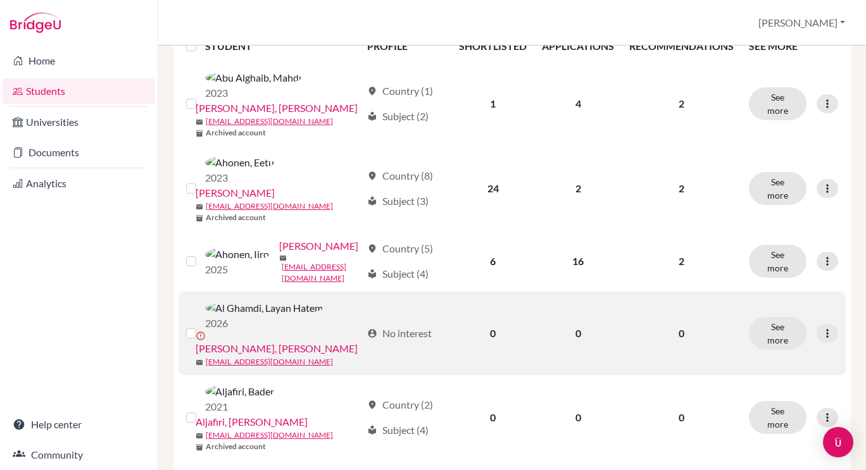
click at [303, 341] on link "[PERSON_NAME], [PERSON_NAME]" at bounding box center [277, 348] width 162 height 15
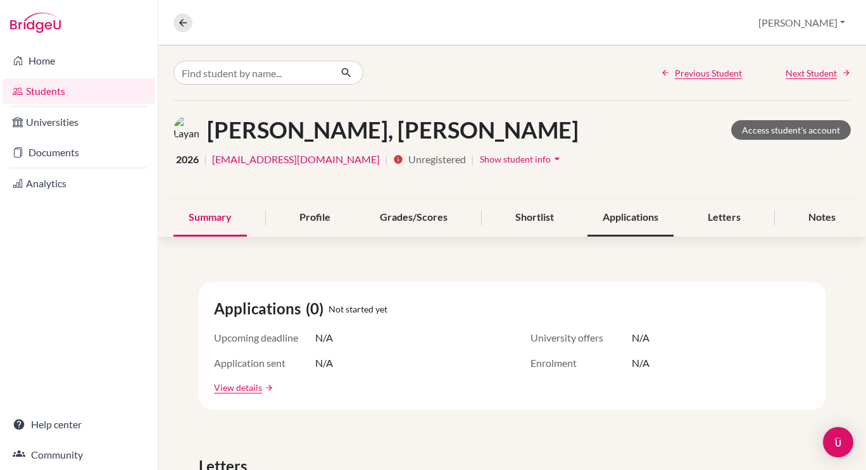
click at [618, 223] on div "Applications" at bounding box center [630, 217] width 86 height 37
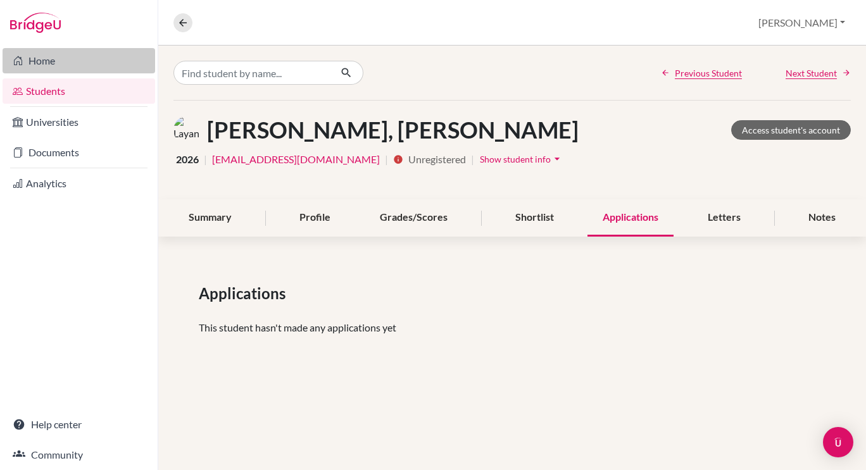
click at [32, 58] on link "Home" at bounding box center [79, 60] width 153 height 25
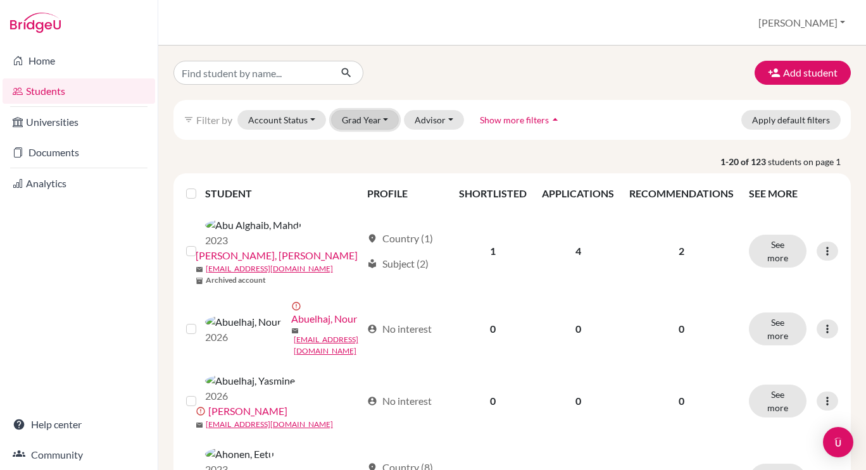
click at [341, 123] on button "Grad Year" at bounding box center [365, 120] width 68 height 20
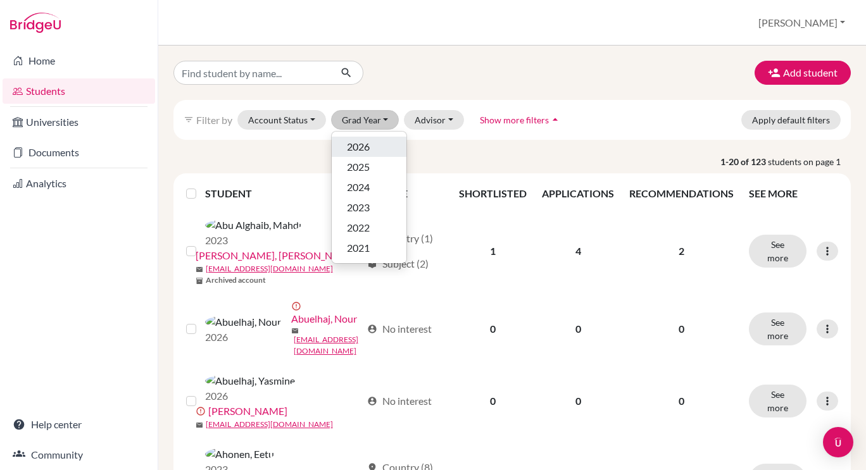
click at [348, 142] on span "2026" at bounding box center [358, 146] width 23 height 15
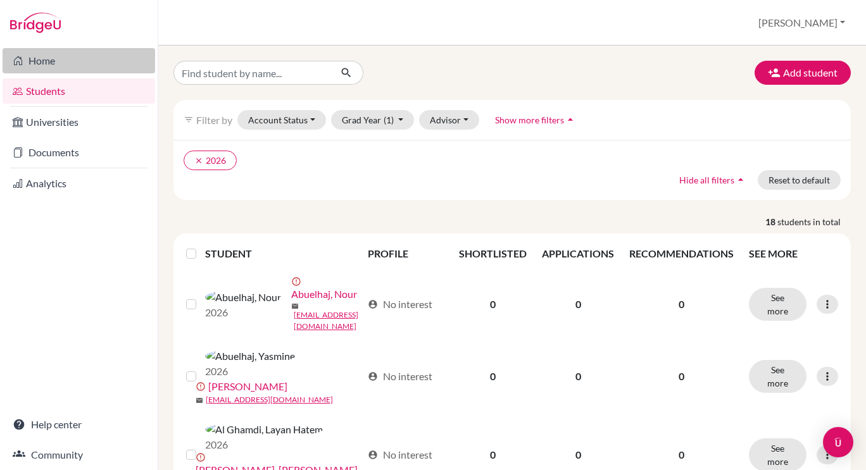
click at [78, 56] on link "Home" at bounding box center [79, 60] width 153 height 25
